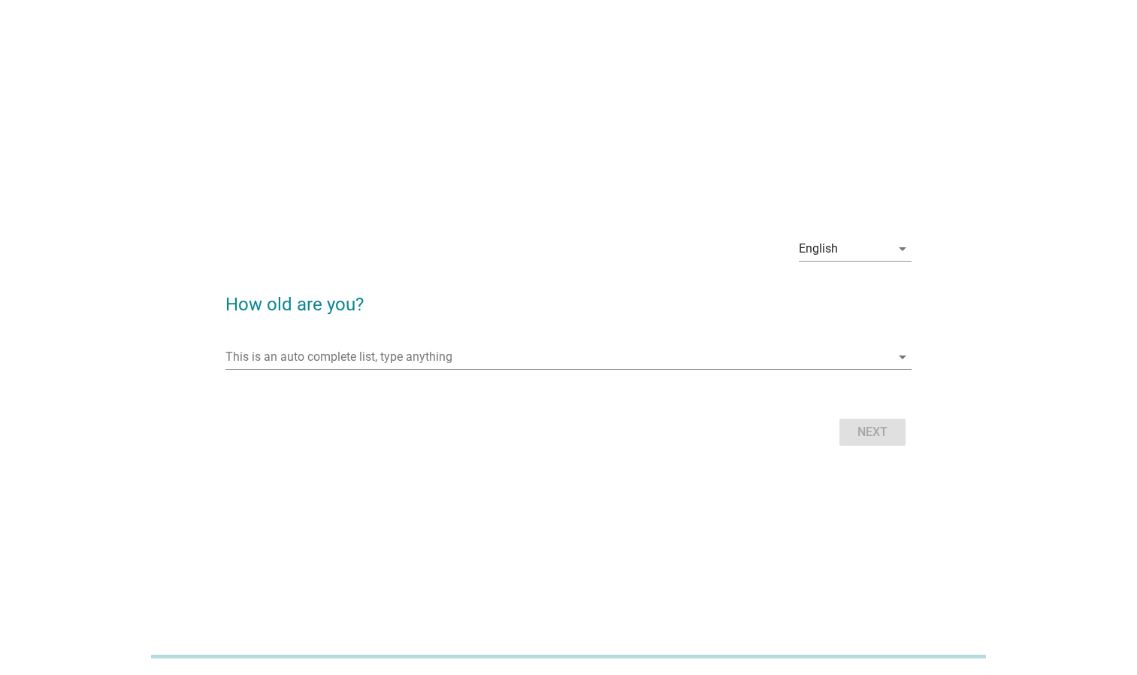
click at [719, 377] on div at bounding box center [569, 379] width 686 height 9
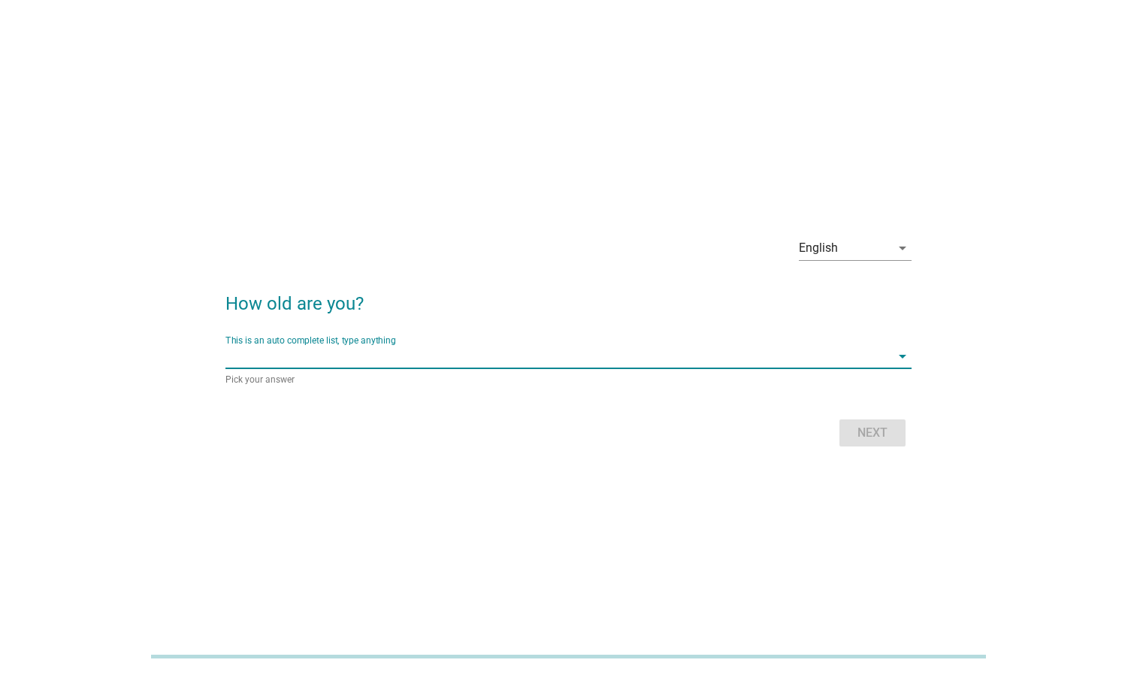
click at [682, 368] on div "This is an auto complete list, type anything arrow_drop_down" at bounding box center [569, 356] width 686 height 24
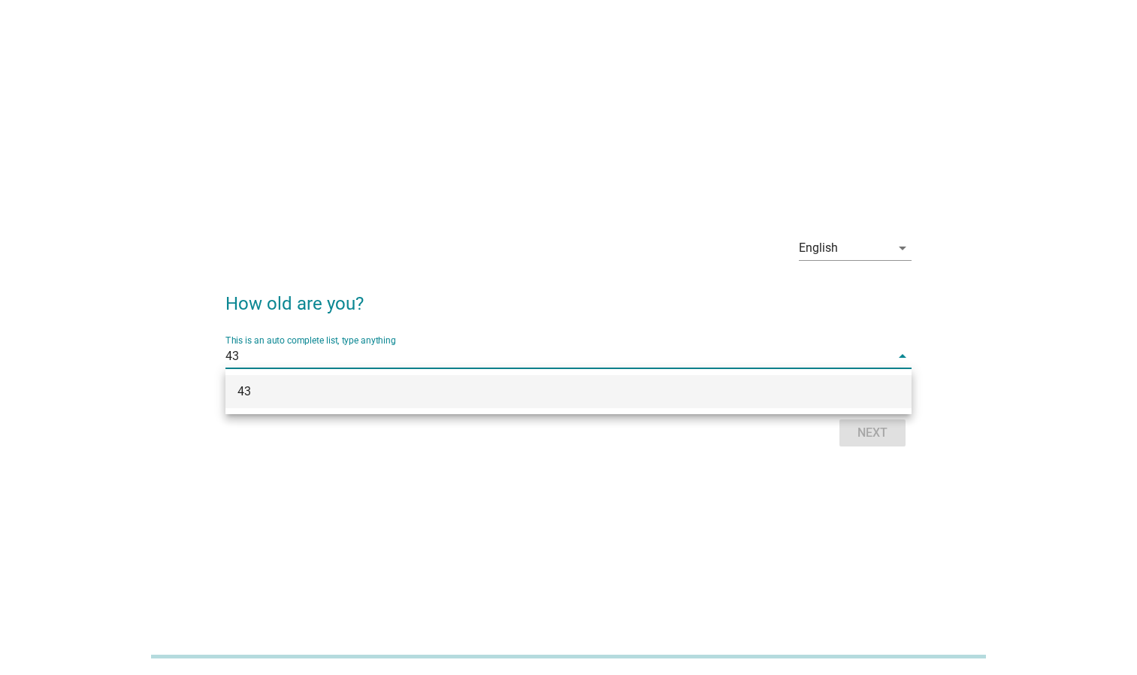
type input "43"
click at [838, 486] on div "English arrow_drop_down How old are you? This is an auto complete list, type an…" at bounding box center [568, 337] width 1137 height 675
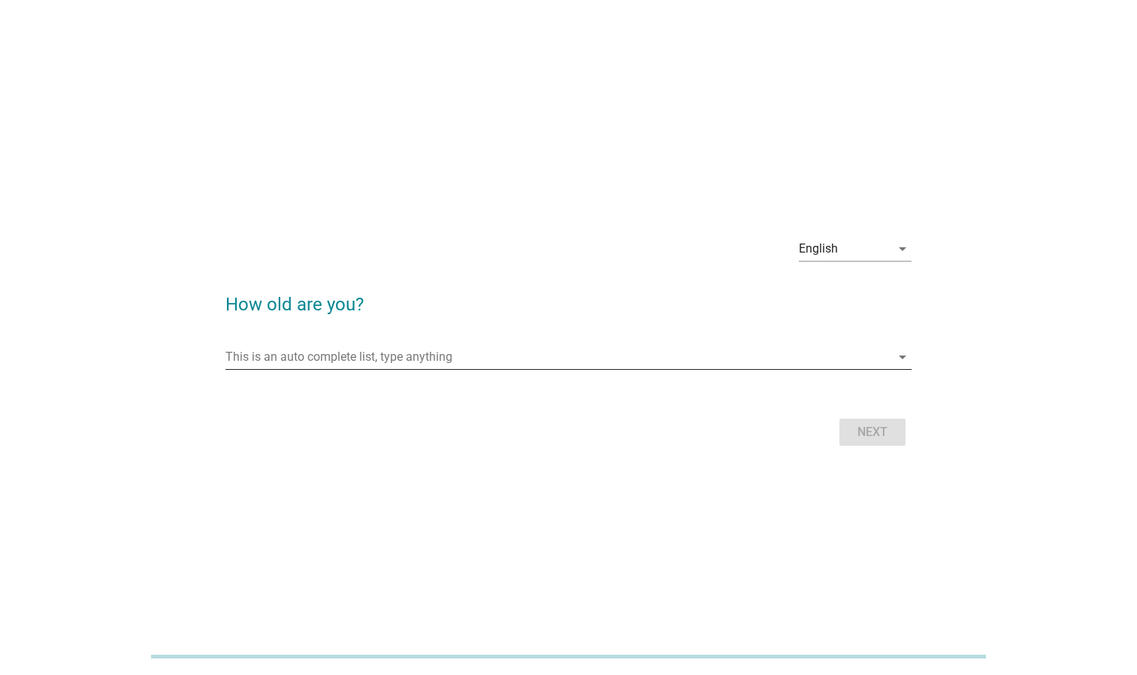
click at [762, 369] on div "This is an auto complete list, type anything arrow_drop_down" at bounding box center [569, 357] width 686 height 24
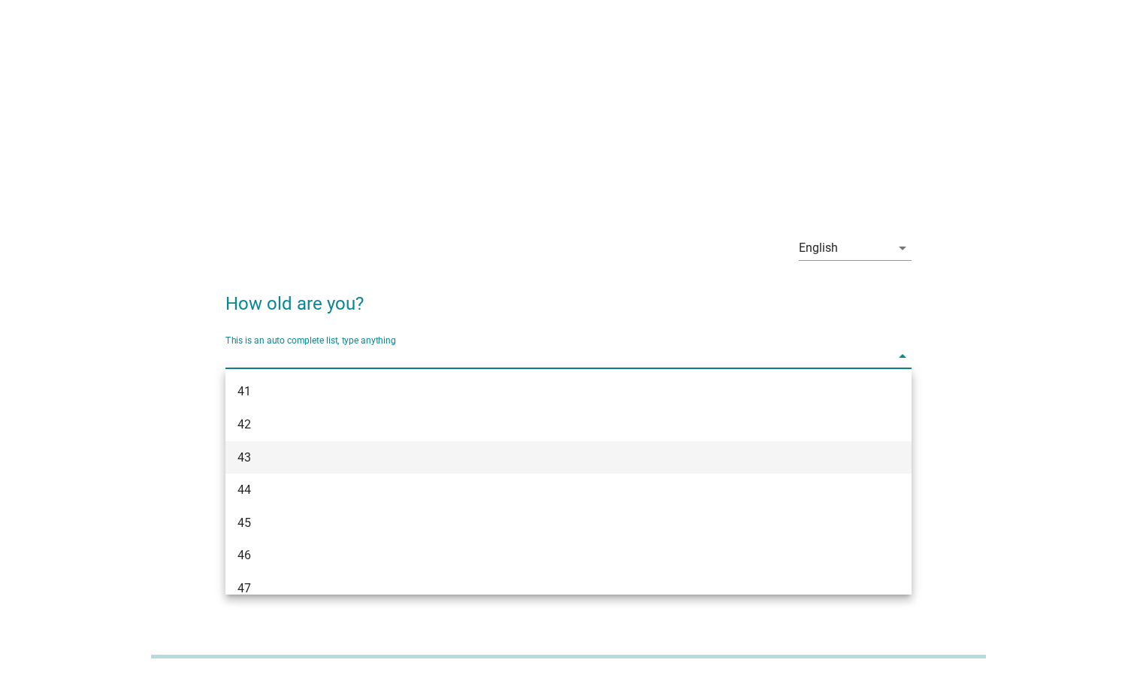
scroll to position [752, 0]
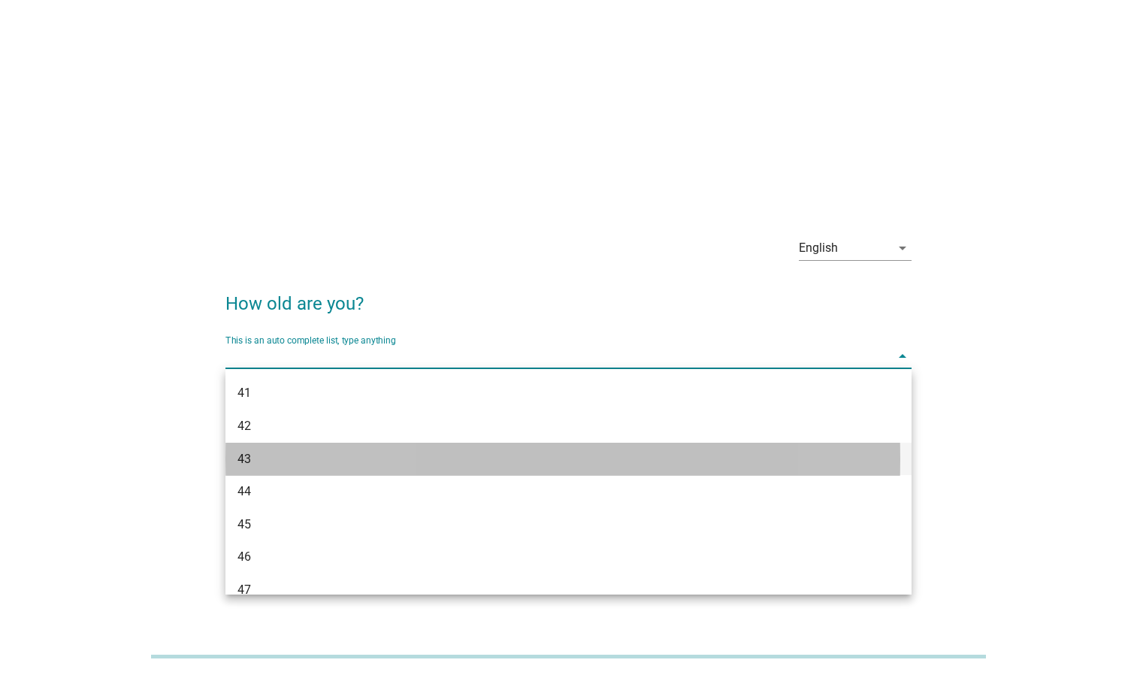
click at [260, 450] on div "43" at bounding box center [541, 459] width 607 height 18
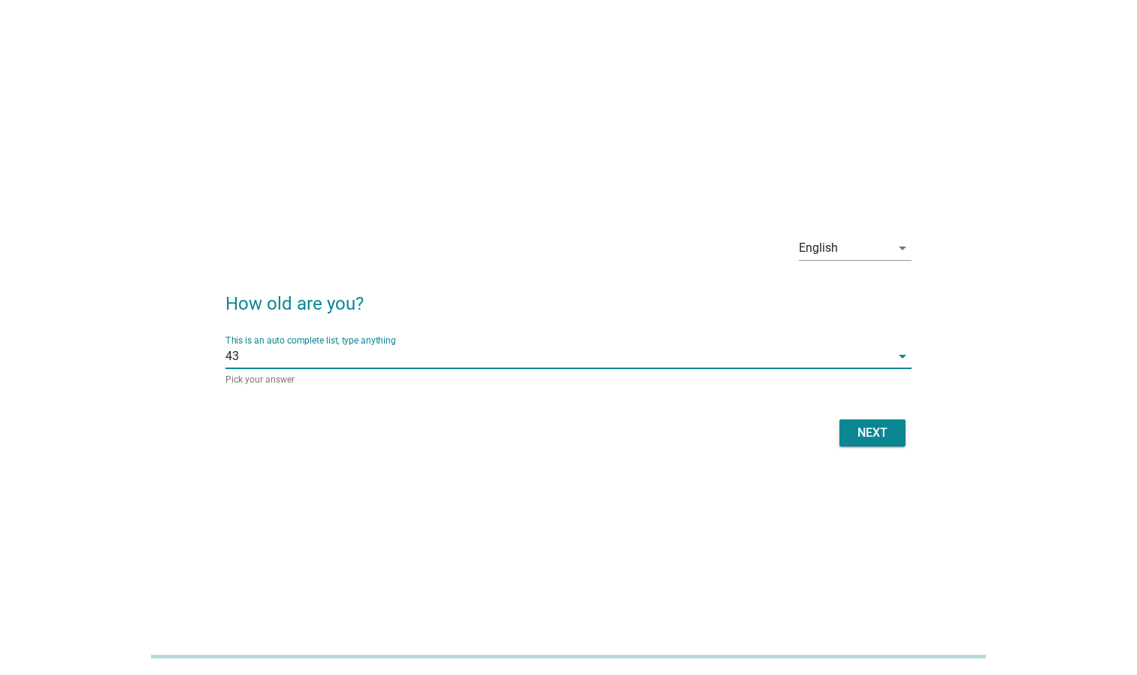
click at [907, 430] on div "Next" at bounding box center [569, 433] width 686 height 36
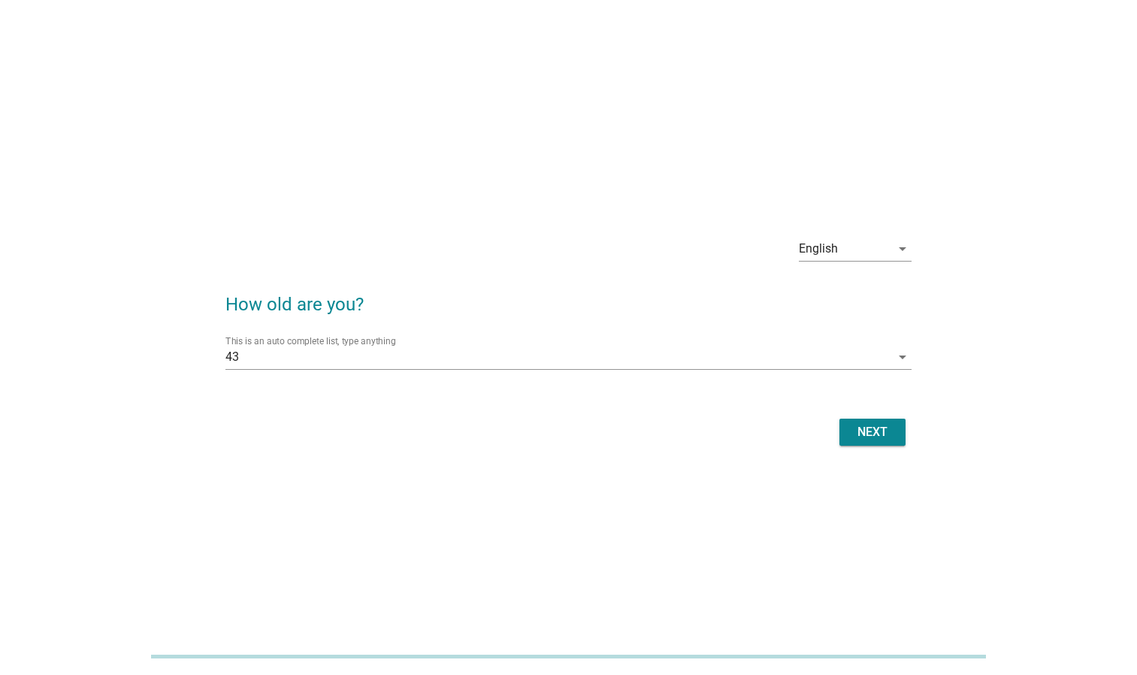
click at [869, 437] on div "Next" at bounding box center [873, 432] width 42 height 18
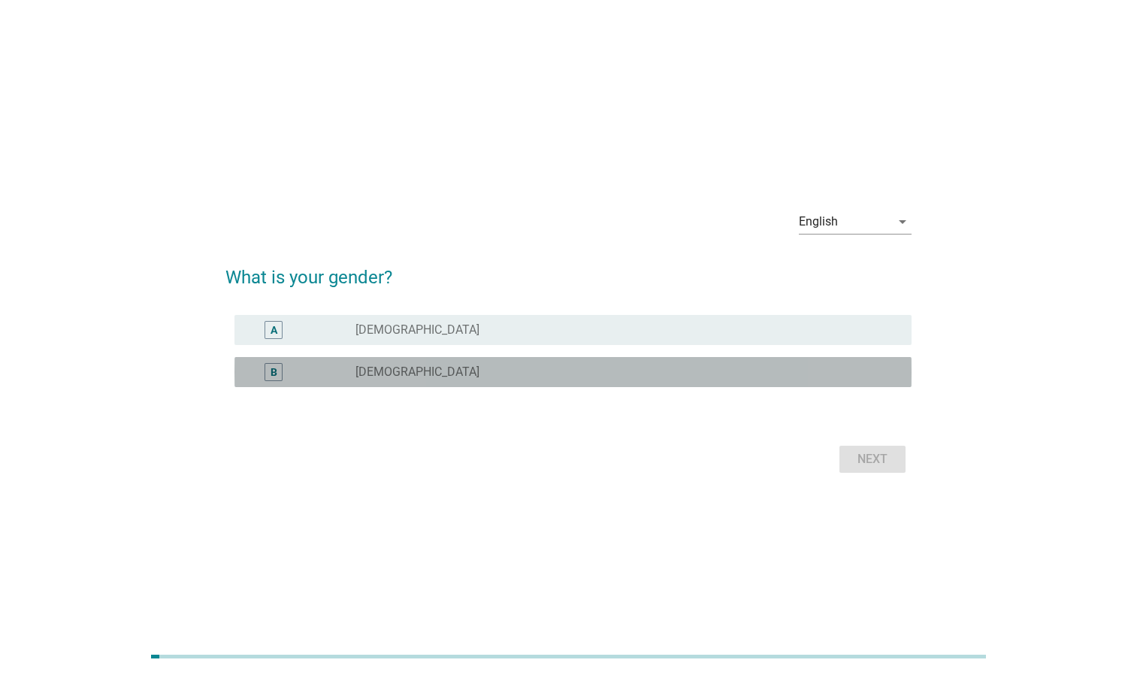
click at [328, 384] on div "B radio_button_unchecked [DEMOGRAPHIC_DATA]" at bounding box center [573, 372] width 677 height 30
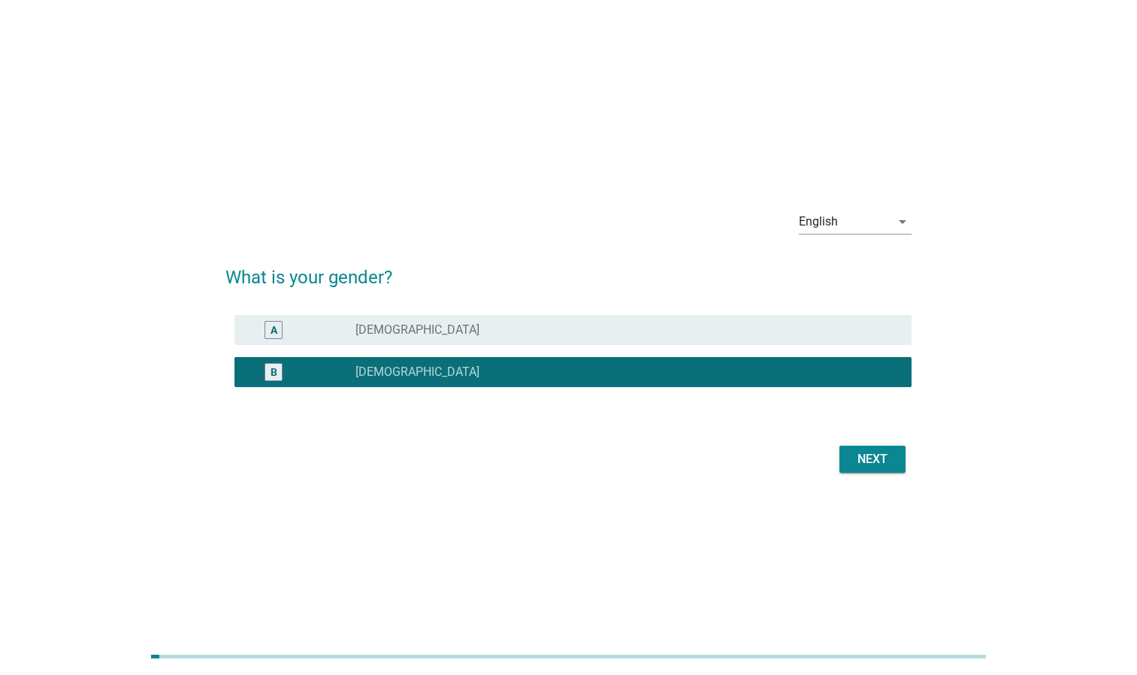
click at [873, 456] on div "Next" at bounding box center [873, 459] width 42 height 18
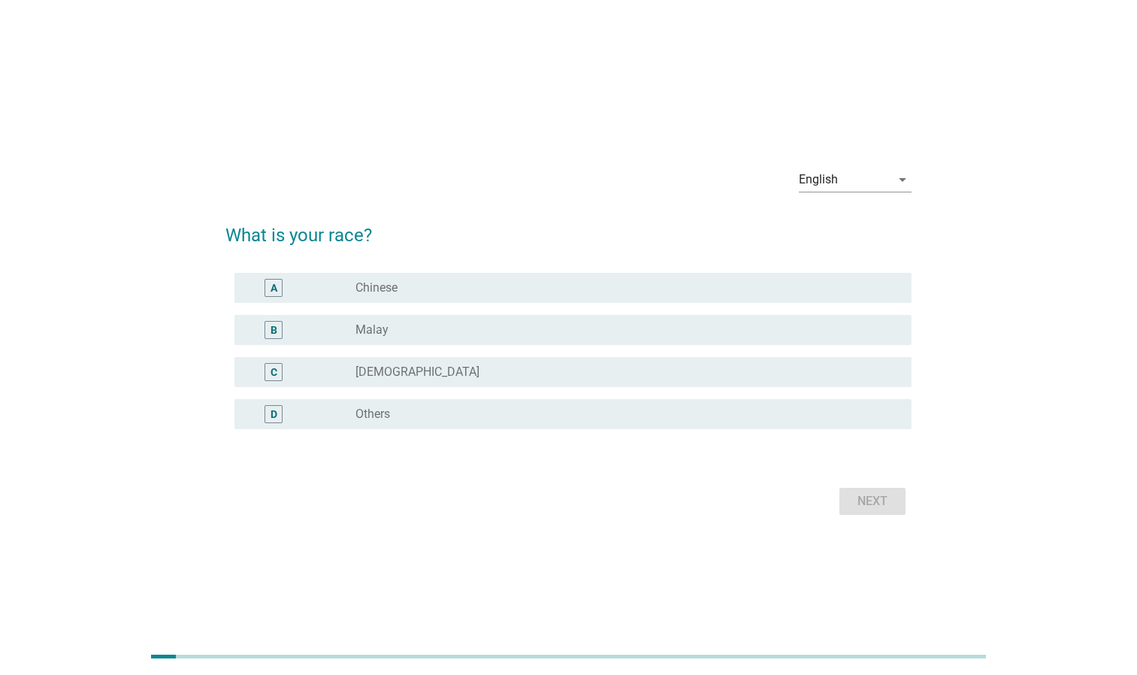
click at [383, 283] on label "Chinese" at bounding box center [377, 287] width 42 height 15
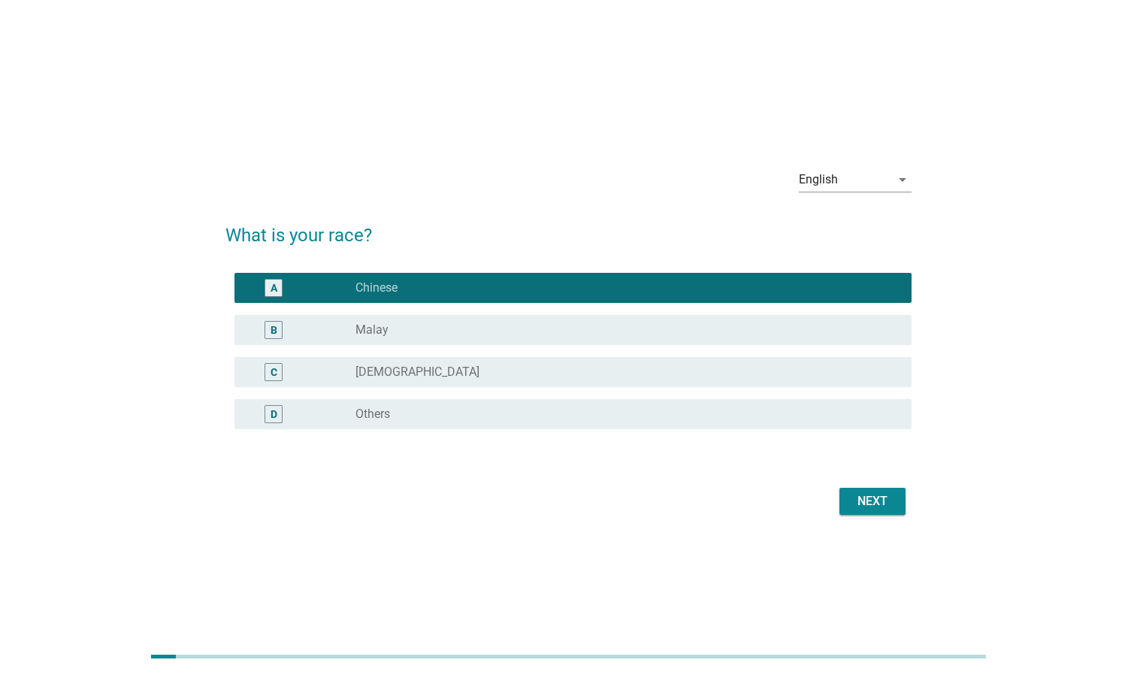
click at [899, 505] on button "Next" at bounding box center [873, 501] width 66 height 27
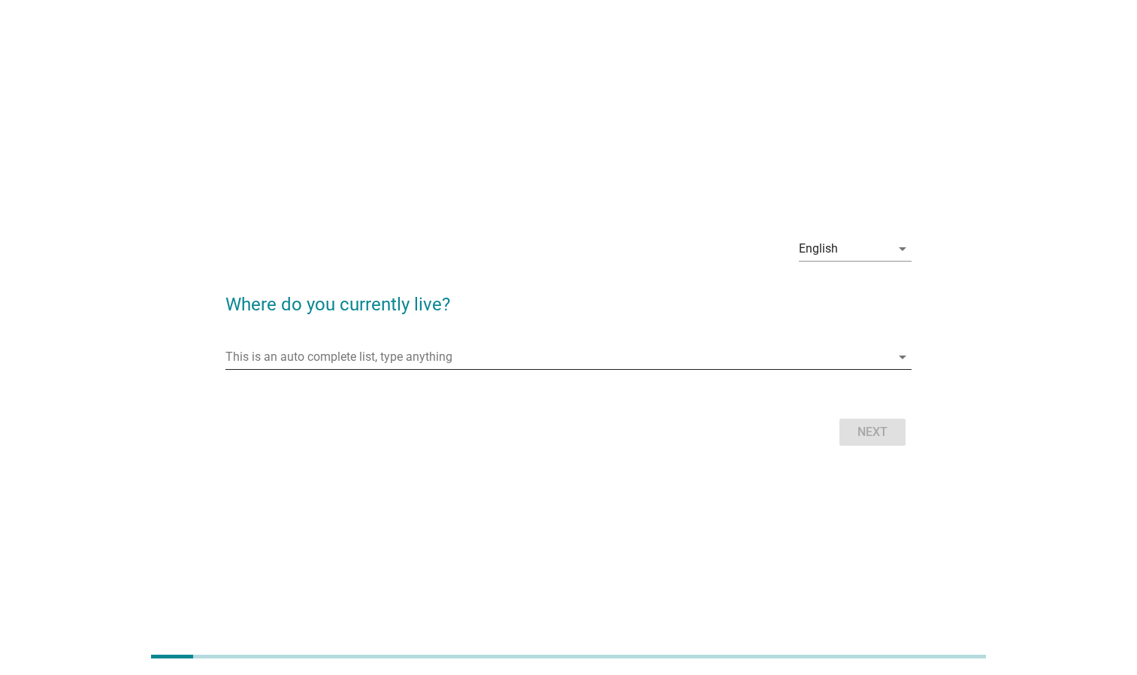
click at [399, 361] on input "This is an auto complete list, type anything" at bounding box center [558, 357] width 665 height 24
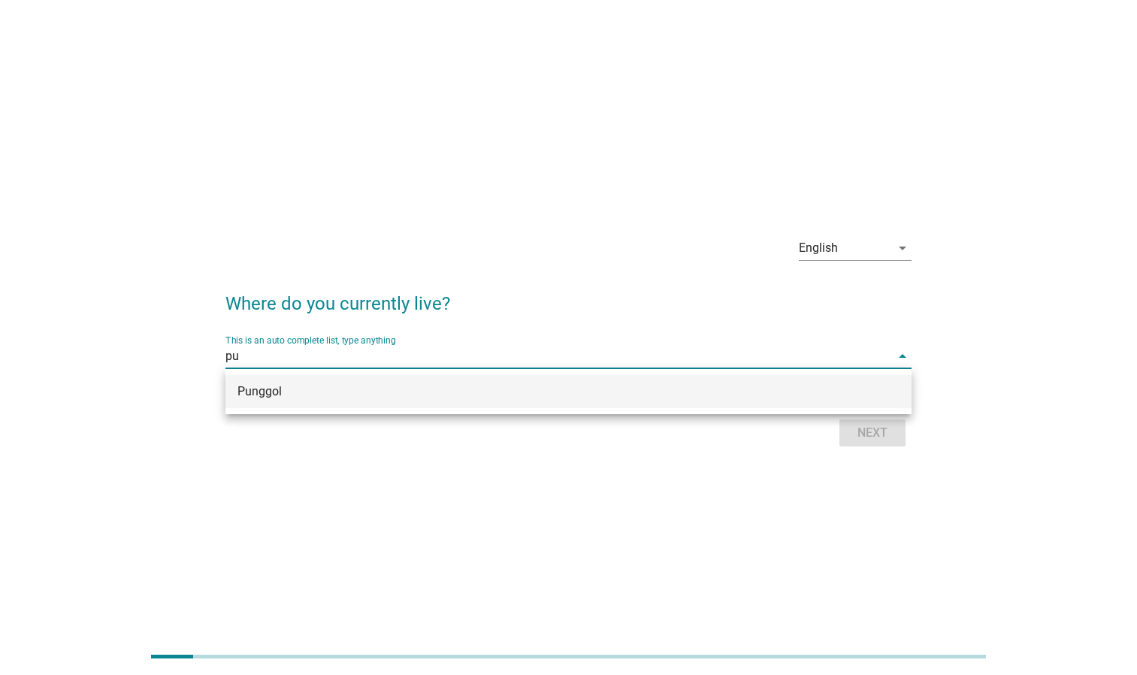
scroll to position [0, 0]
type input "punggol"
click at [352, 393] on div "Punggol" at bounding box center [541, 392] width 607 height 18
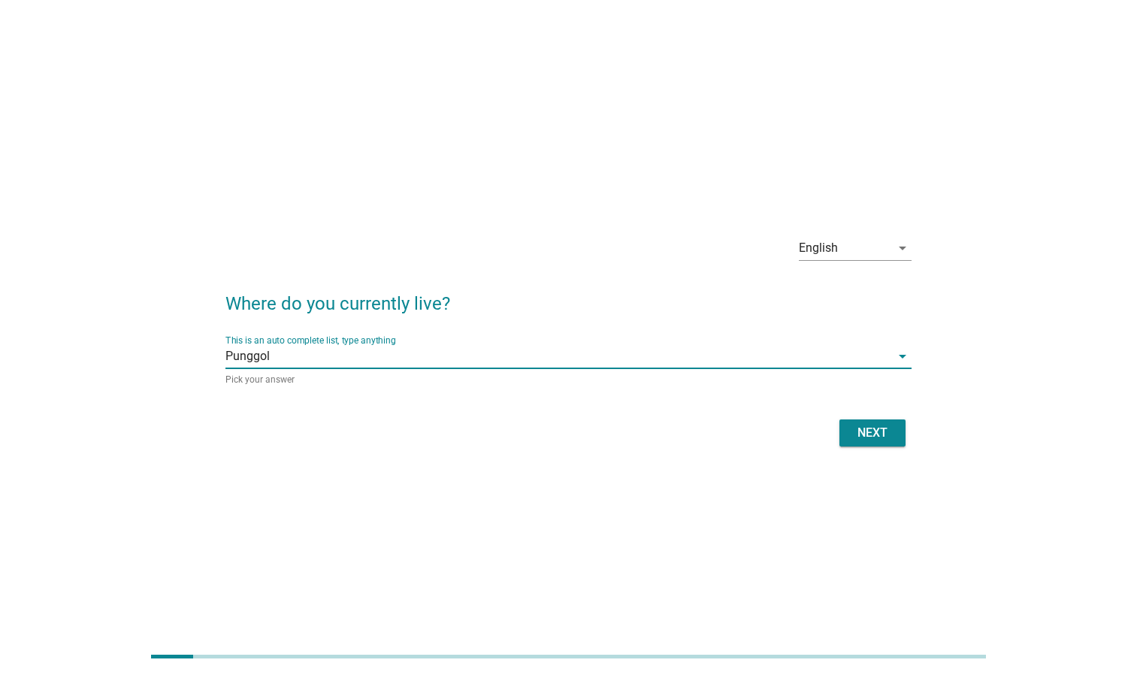
click at [895, 432] on button "Next" at bounding box center [873, 433] width 66 height 27
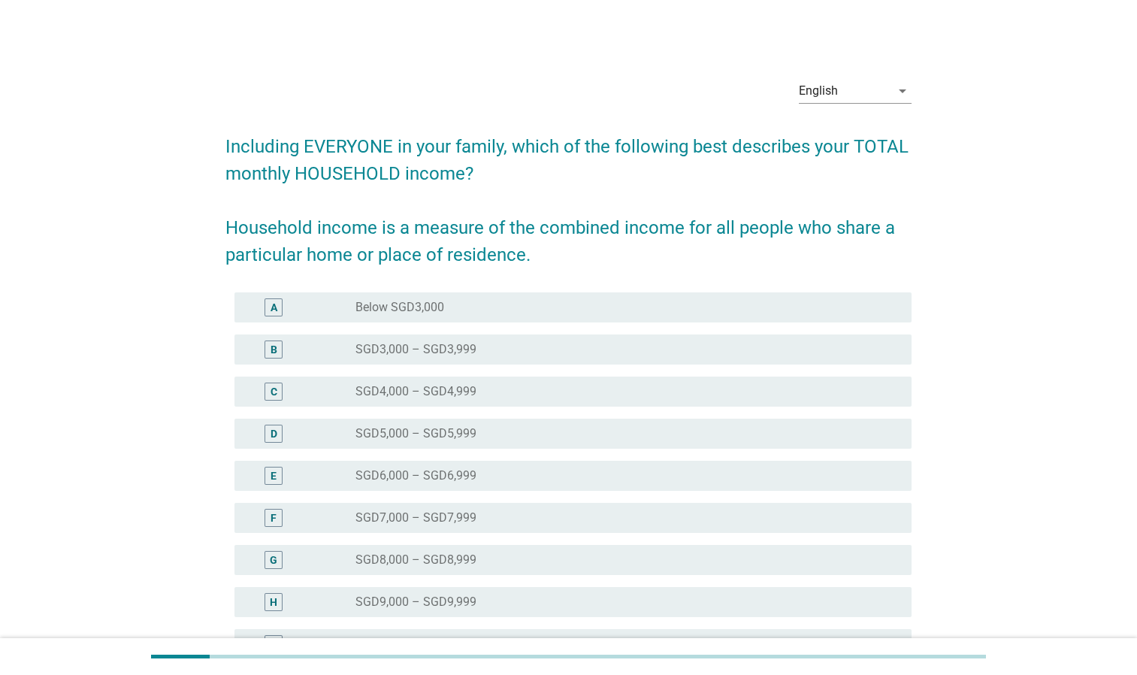
click at [546, 343] on div "radio_button_unchecked SGD3,000 – SGD3,999" at bounding box center [622, 349] width 532 height 15
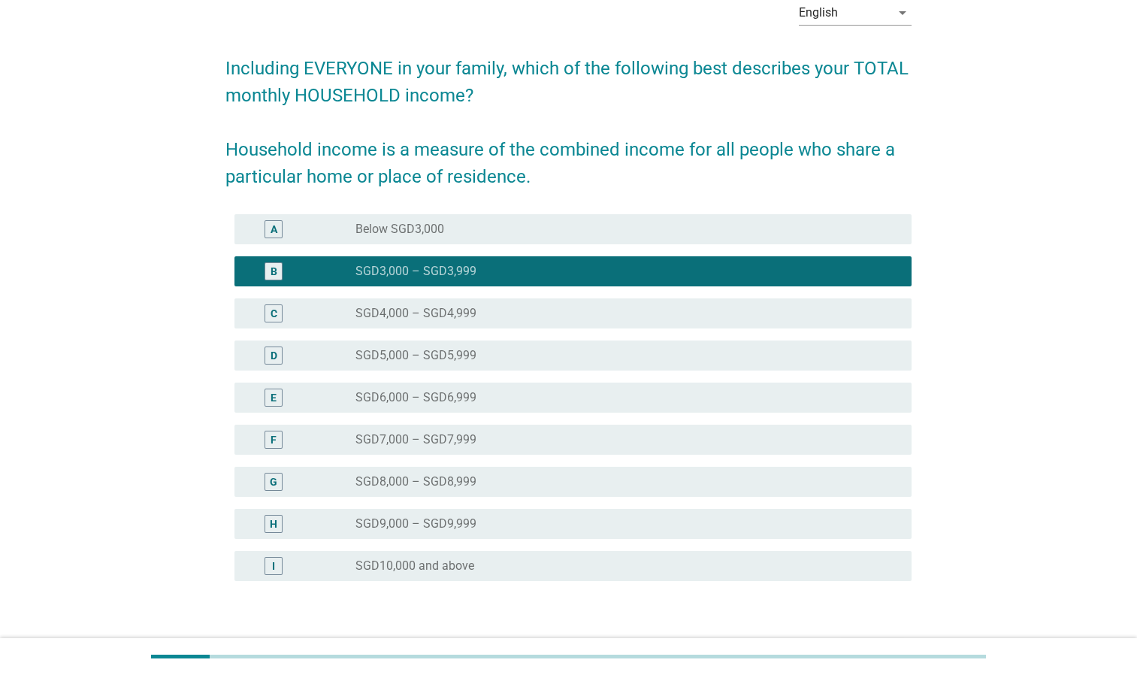
scroll to position [177, 0]
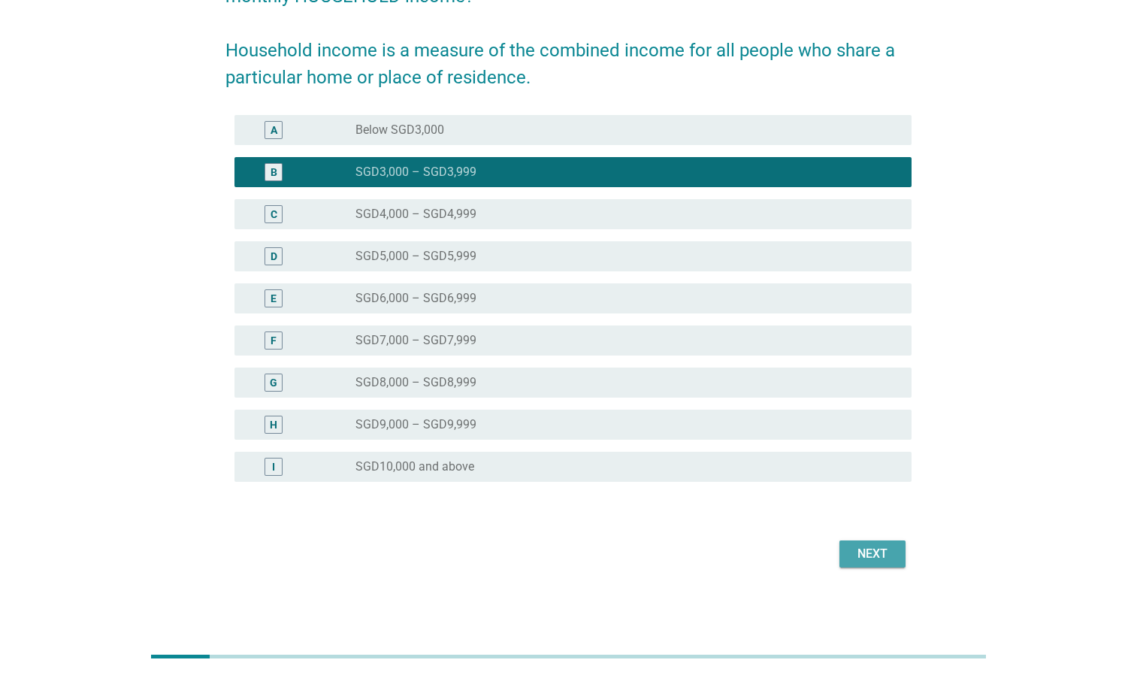
click at [878, 541] on button "Next" at bounding box center [873, 554] width 66 height 27
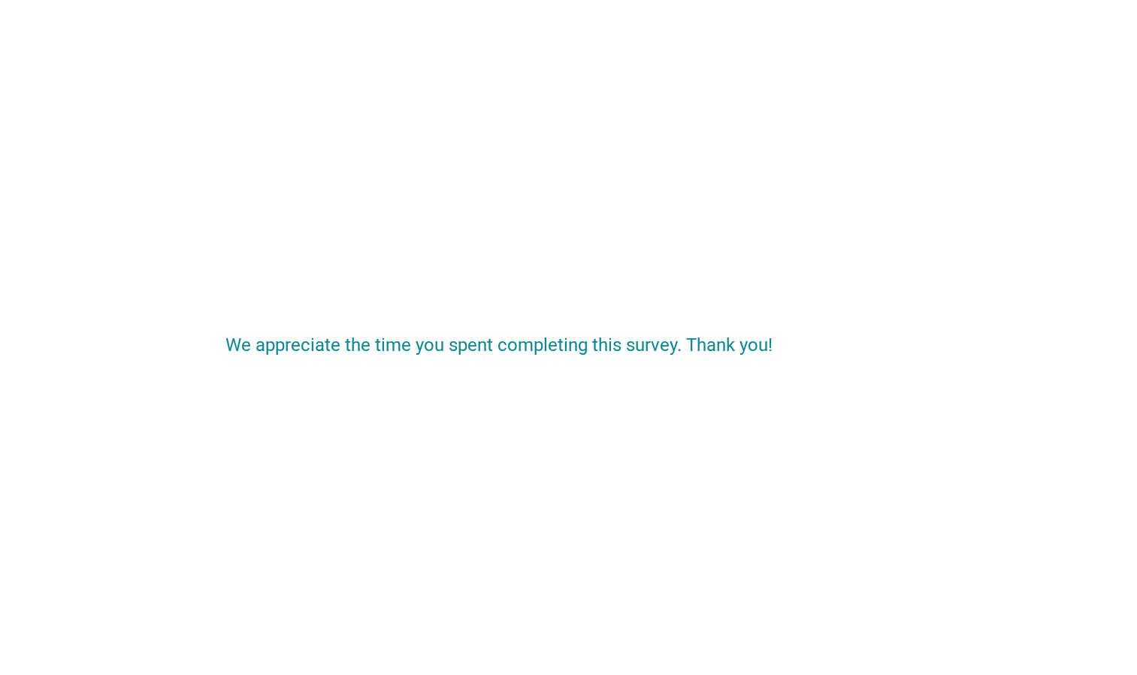
scroll to position [0, 0]
